Goal: Transaction & Acquisition: Purchase product/service

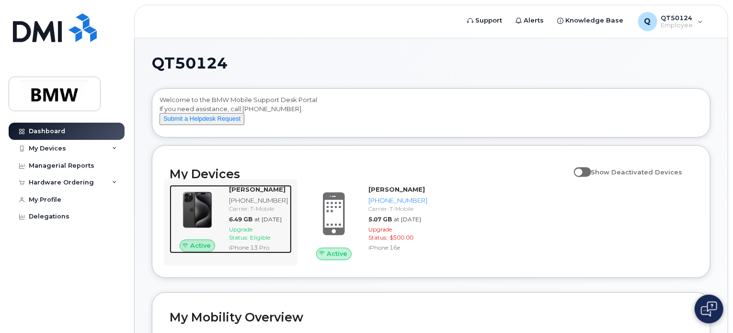
click at [249, 241] on span "Upgrade Status:" at bounding box center [240, 233] width 23 height 15
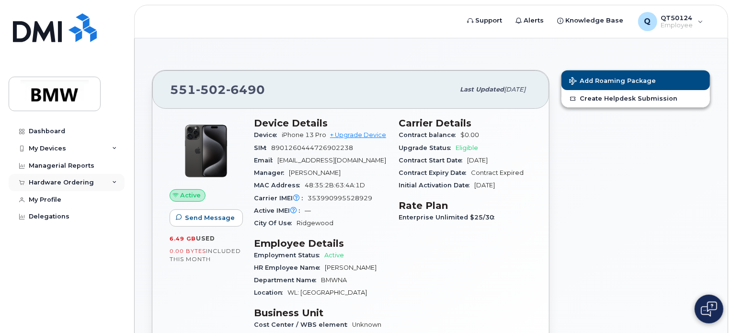
click at [114, 182] on icon at bounding box center [114, 182] width 5 height 5
click at [351, 133] on link "+ Upgrade Device" at bounding box center [358, 134] width 56 height 7
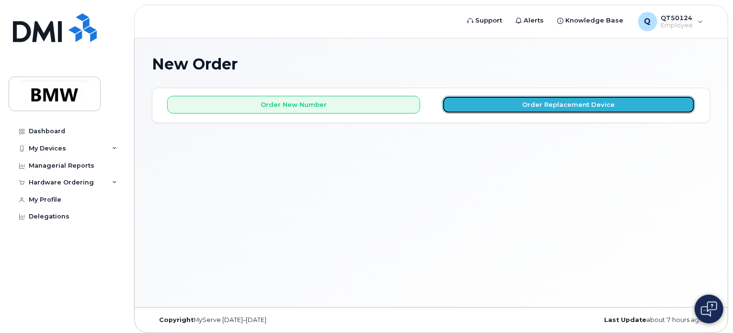
click at [592, 103] on button "Order Replacement Device" at bounding box center [568, 105] width 253 height 18
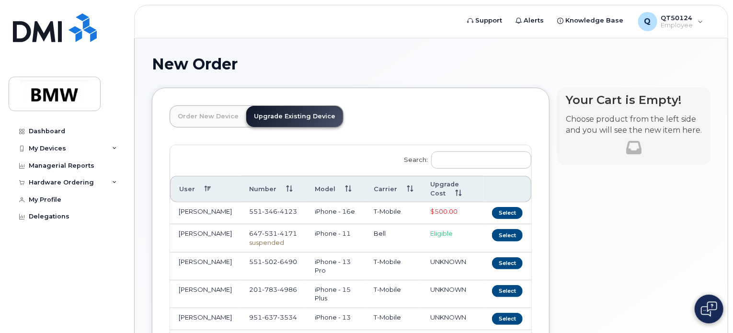
click at [291, 114] on link "Upgrade Existing Device" at bounding box center [294, 116] width 97 height 21
click at [299, 113] on link "Upgrade Existing Device" at bounding box center [294, 116] width 97 height 21
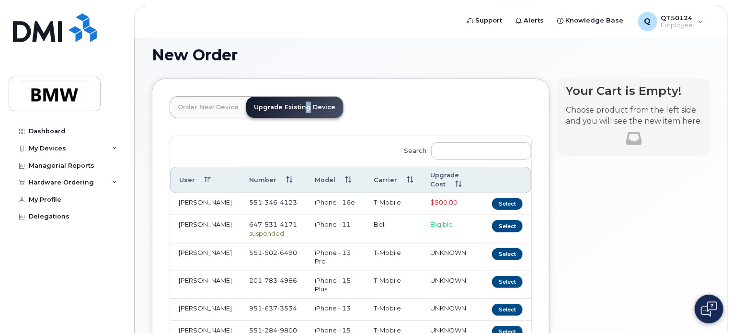
scroll to position [12, 0]
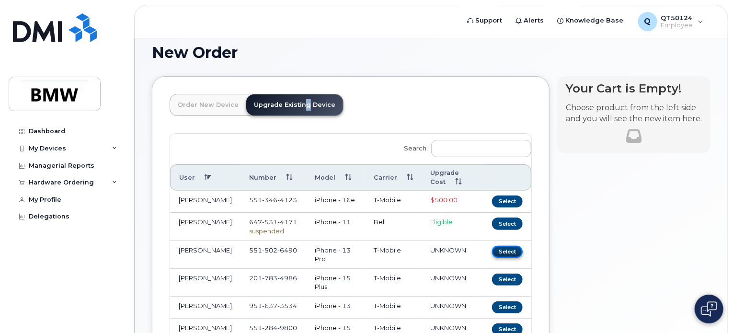
click at [513, 251] on button "Select" at bounding box center [507, 252] width 31 height 12
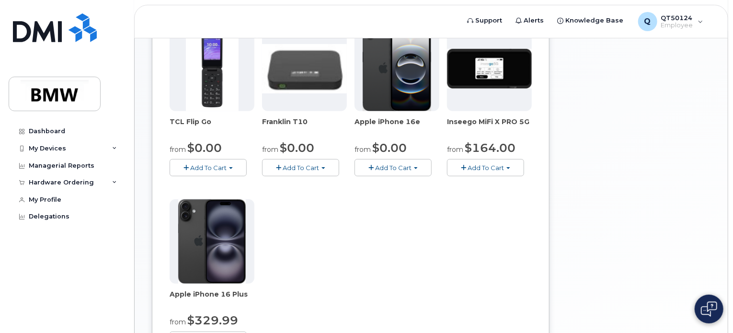
scroll to position [240, 0]
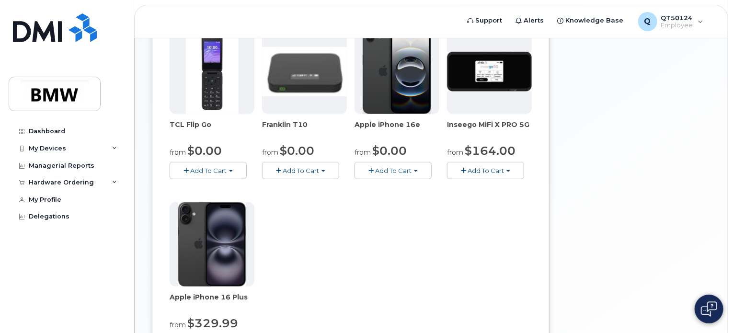
click at [401, 168] on span "Add To Cart" at bounding box center [393, 171] width 36 height 8
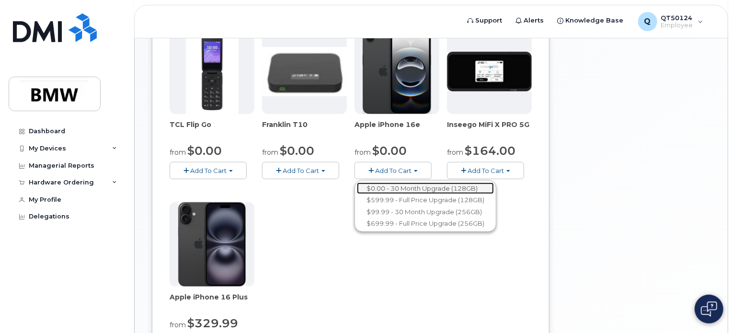
click at [427, 185] on link "$0.00 - 30 Month Upgrade (128GB)" at bounding box center [425, 189] width 137 height 12
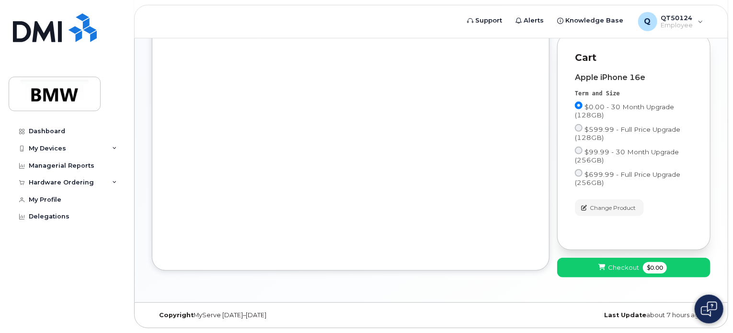
scroll to position [244, 0]
click at [633, 266] on span "Checkout" at bounding box center [623, 267] width 31 height 9
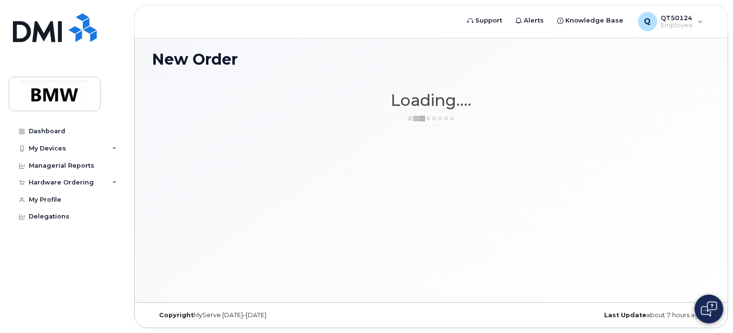
scroll to position [4, 0]
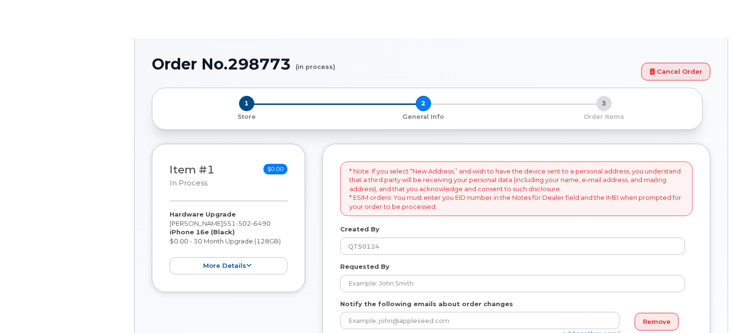
select select
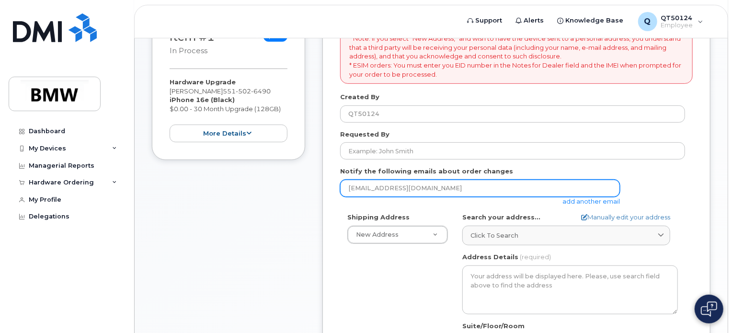
scroll to position [180, 0]
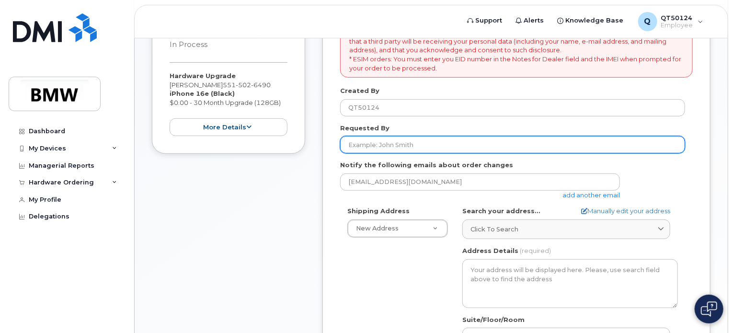
click at [370, 139] on input "Requested By" at bounding box center [512, 144] width 345 height 17
type input "[PERSON_NAME]"
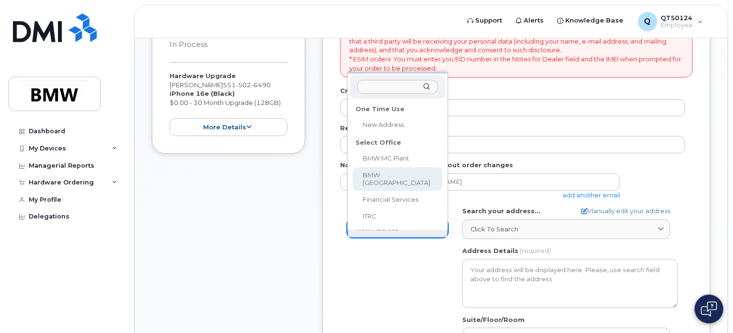
select select
type textarea "200 BMW Drive Woodcliff Lake NJ 07677 Woodcliff Lake New Jersey 07677"
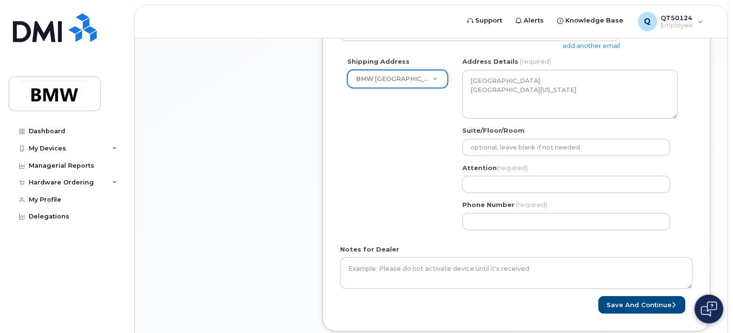
scroll to position [323, 0]
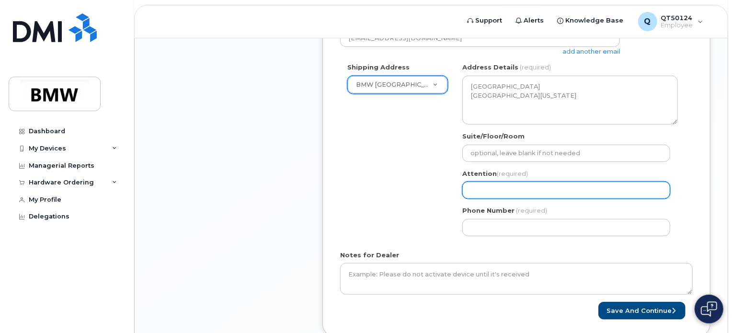
click at [542, 188] on input "Attention (required)" at bounding box center [566, 190] width 208 height 17
select select
type input "H"
select select
type input "HJ"
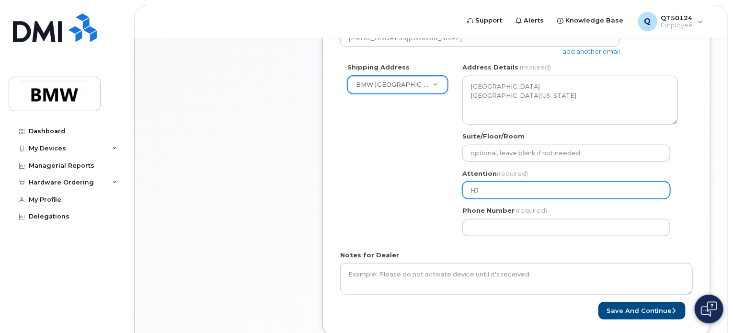
select select
type input "HJ M"
select select
type input "HJ Mu"
select select
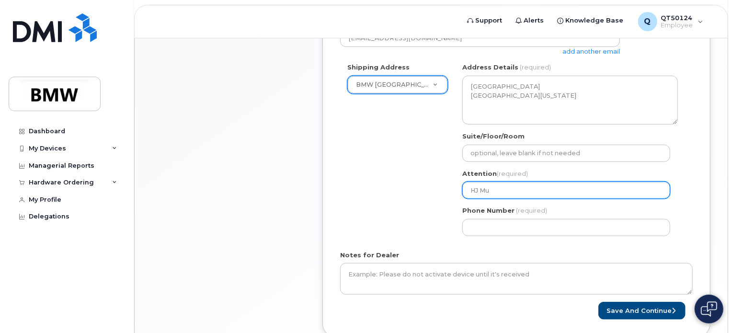
type input "HJ Mut"
select select
type input "HJ Muts"
select select
type input "HJ Mutsc"
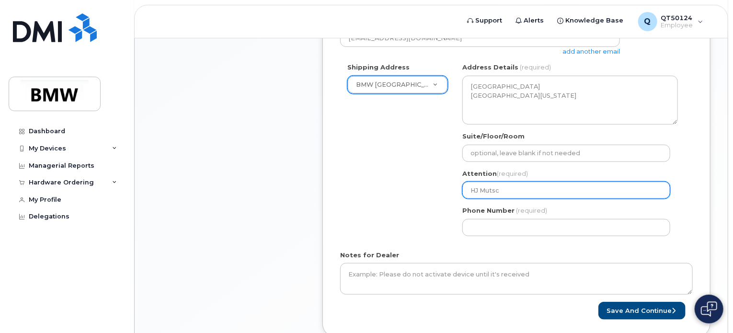
select select
type input "HJ Mutsch"
select select
type input "HJ Mutschi"
select select
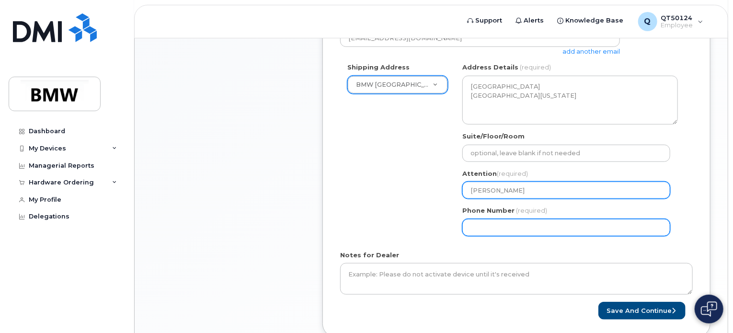
type input "HJ Mutschin"
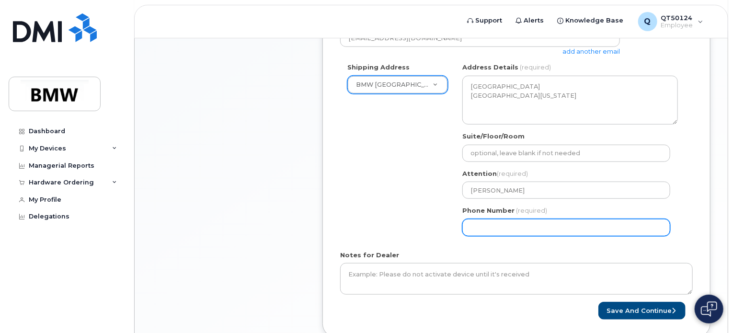
click at [509, 228] on input "Phone Number" at bounding box center [566, 227] width 208 height 17
select select
type input "551502649"
select select
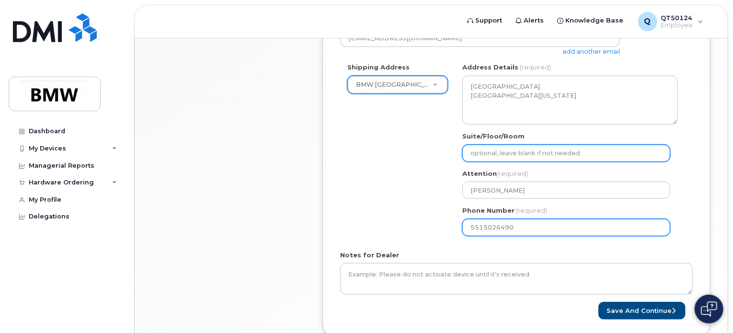
type input "5515026490"
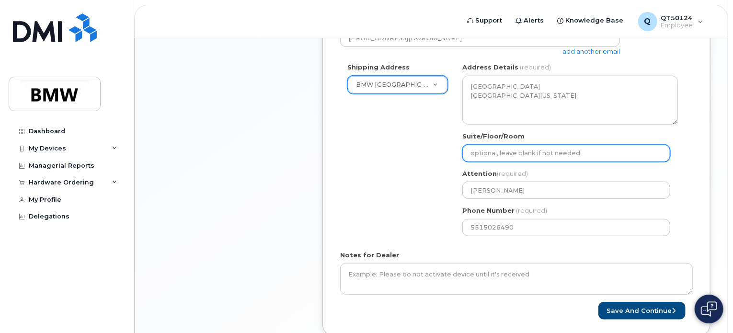
click at [472, 153] on input "Suite/Floor/Room" at bounding box center [566, 153] width 208 height 17
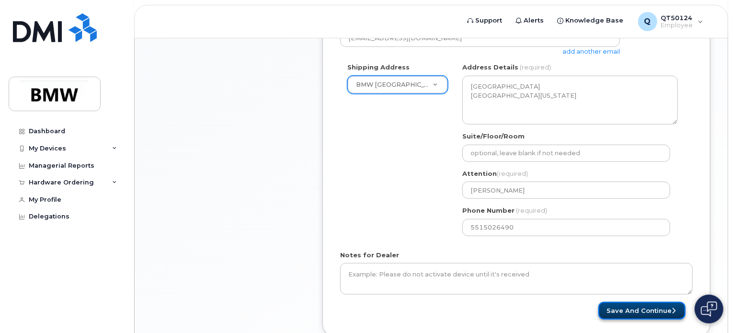
click at [659, 307] on button "Save and Continue" at bounding box center [642, 311] width 87 height 18
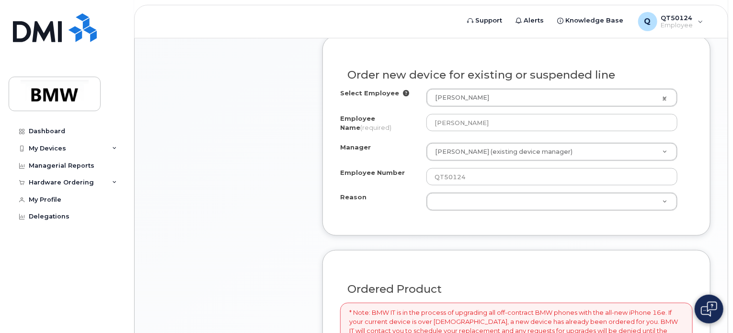
scroll to position [479, 0]
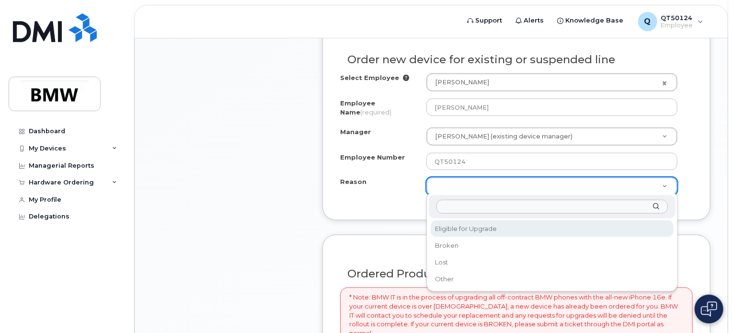
select select "eligible_for_upgrade"
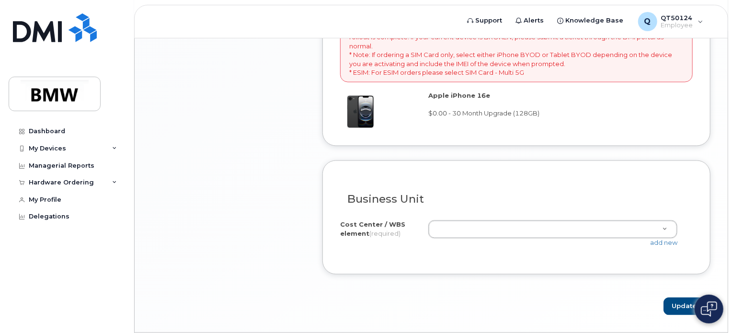
scroll to position [767, 0]
drag, startPoint x: 499, startPoint y: 220, endPoint x: 472, endPoint y: 216, distance: 27.6
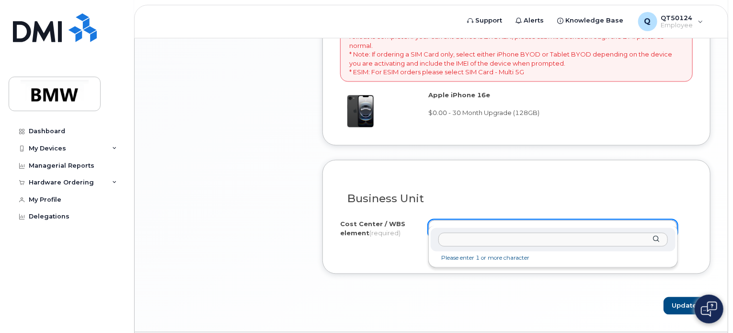
click at [455, 237] on input "text" at bounding box center [553, 240] width 230 height 14
paste input "D302.611008"
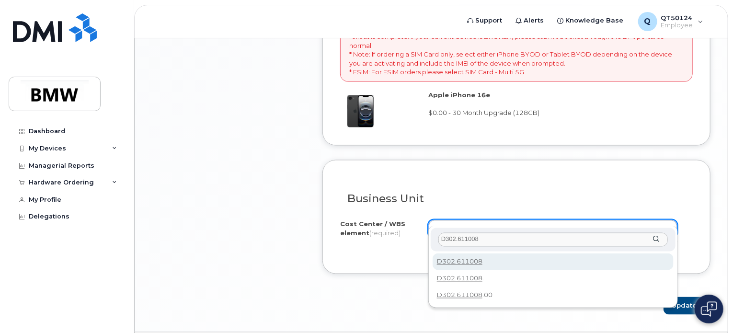
type input "D302.611008"
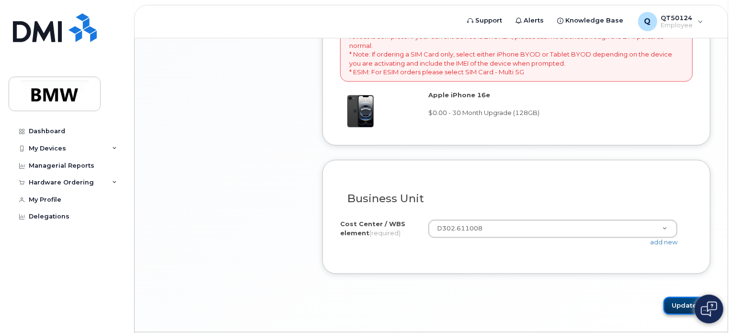
click at [681, 297] on button "Update" at bounding box center [687, 306] width 47 height 18
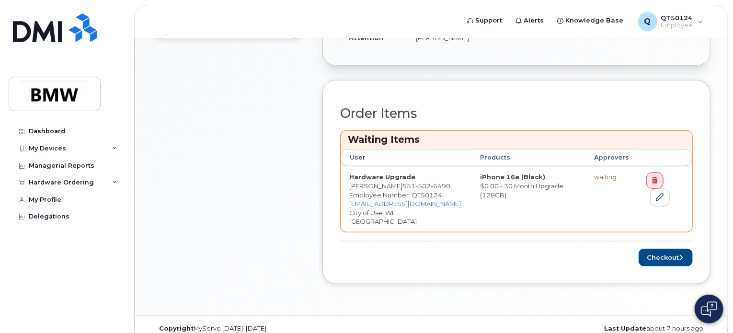
scroll to position [323, 0]
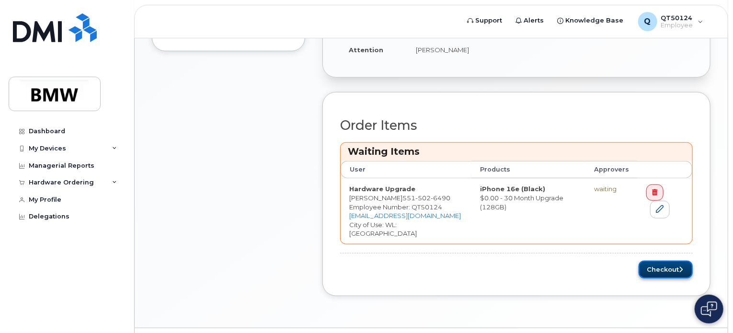
click at [664, 266] on button "Checkout" at bounding box center [666, 270] width 54 height 18
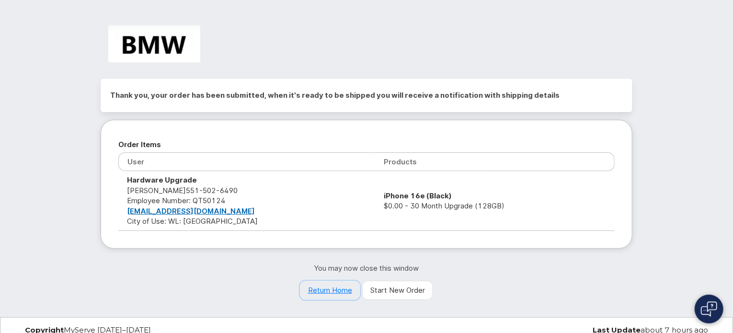
click at [337, 291] on link "Return Home" at bounding box center [330, 290] width 60 height 19
